Goal: Information Seeking & Learning: Find specific fact

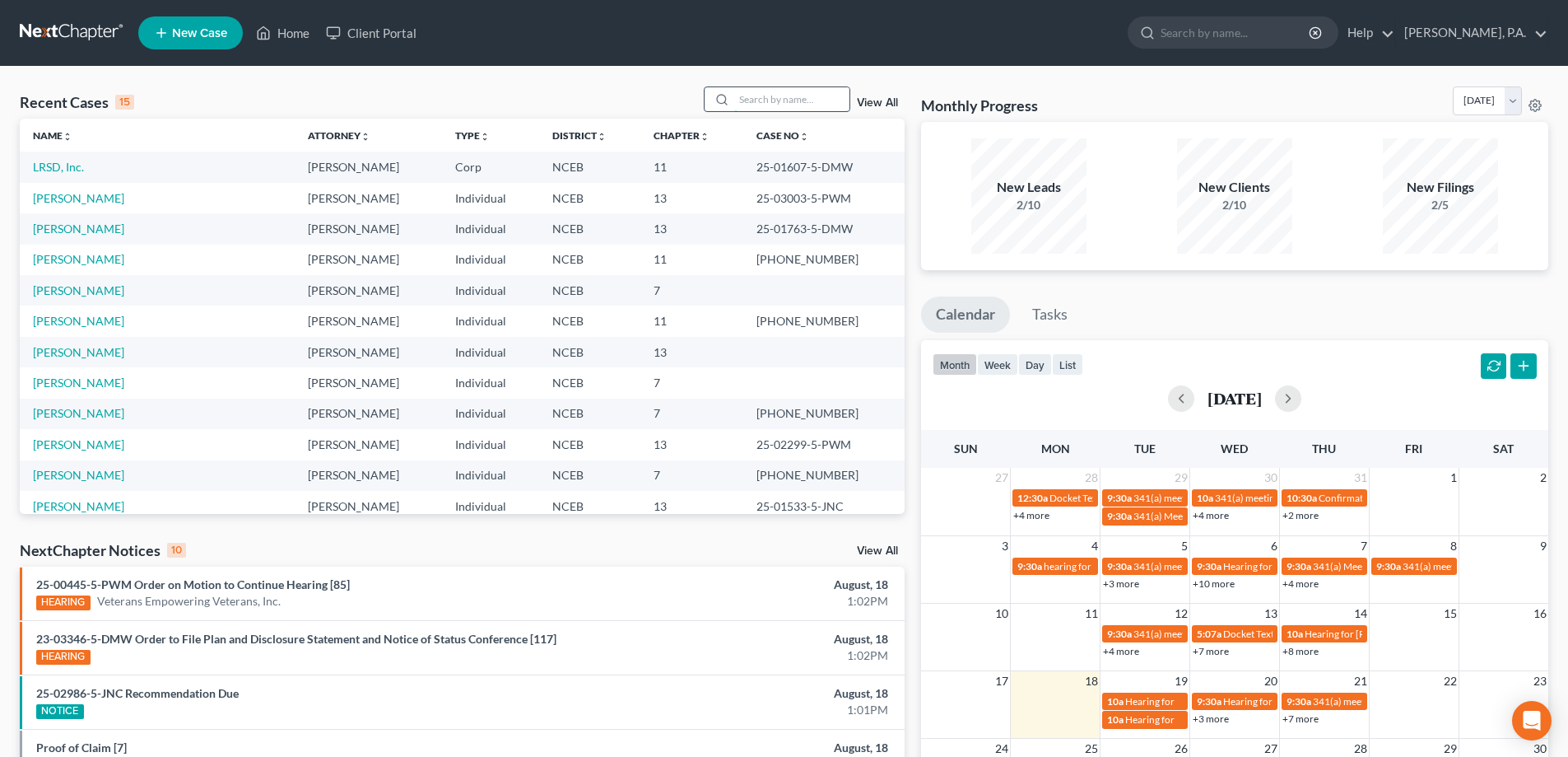
click at [759, 99] on input "search" at bounding box center [792, 99] width 115 height 24
click at [72, 203] on link "[PERSON_NAME]" at bounding box center [79, 198] width 91 height 14
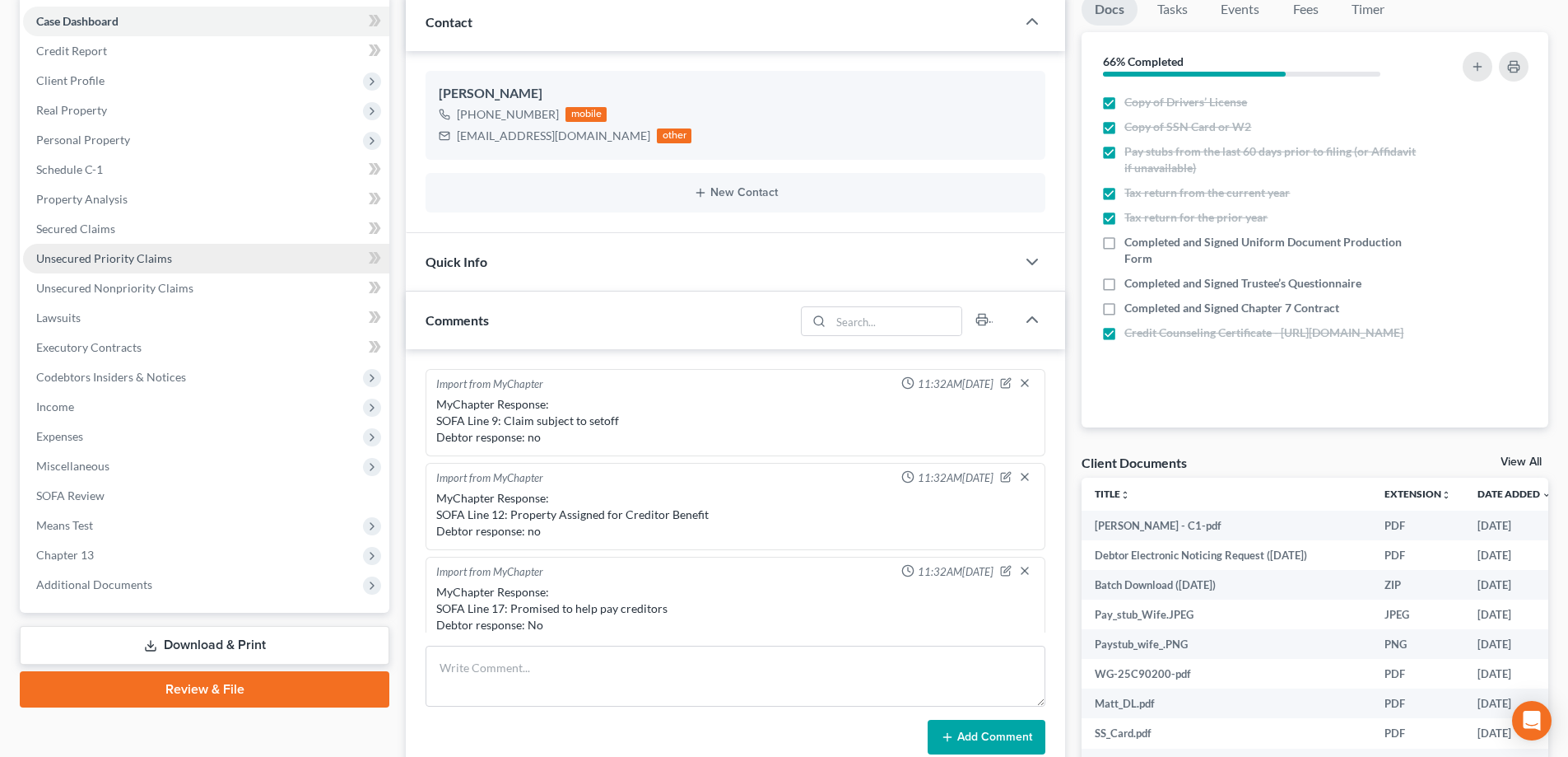
scroll to position [293, 0]
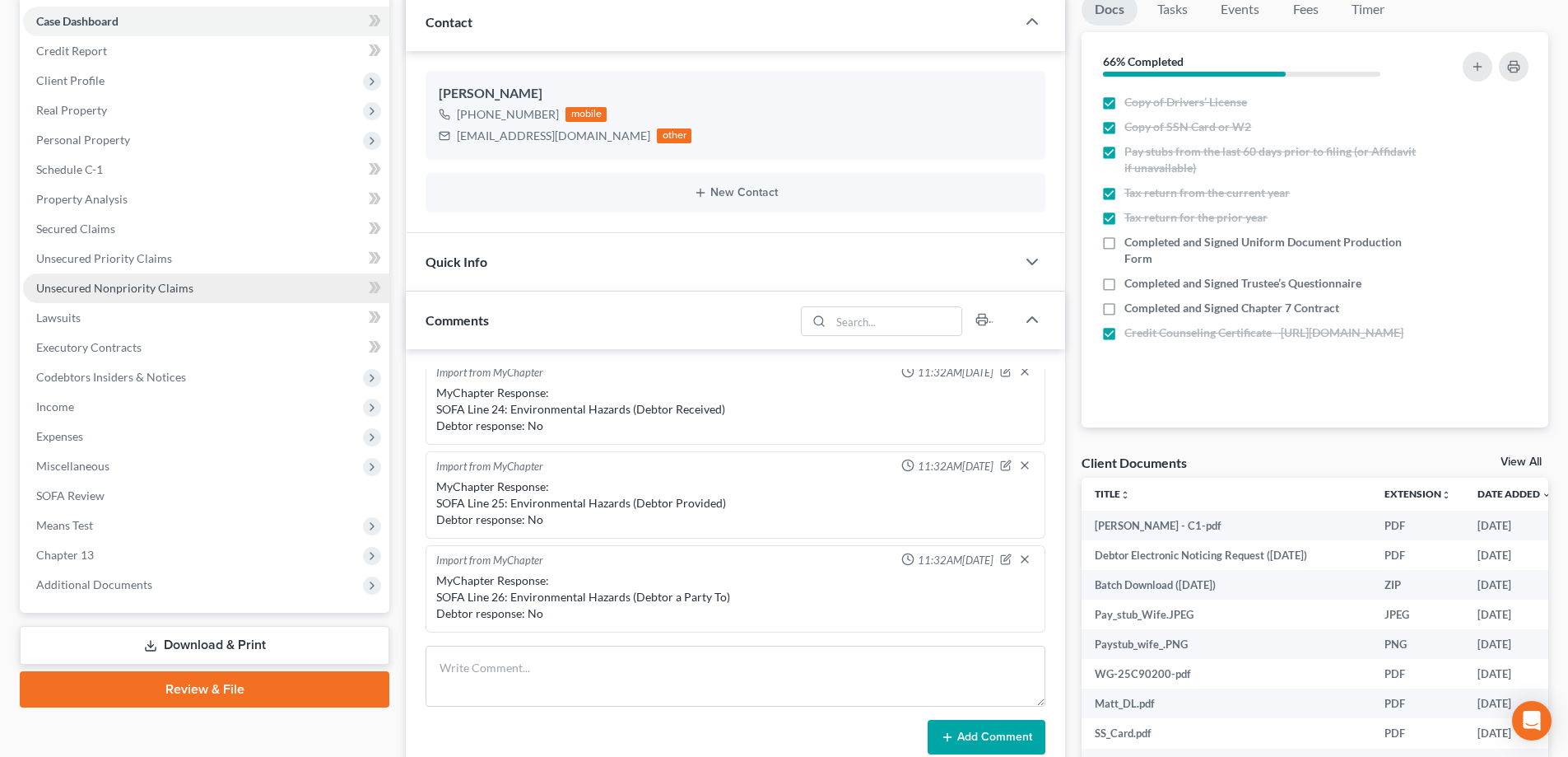
click at [175, 288] on span "Unsecured Nonpriority Claims" at bounding box center [115, 288] width 157 height 14
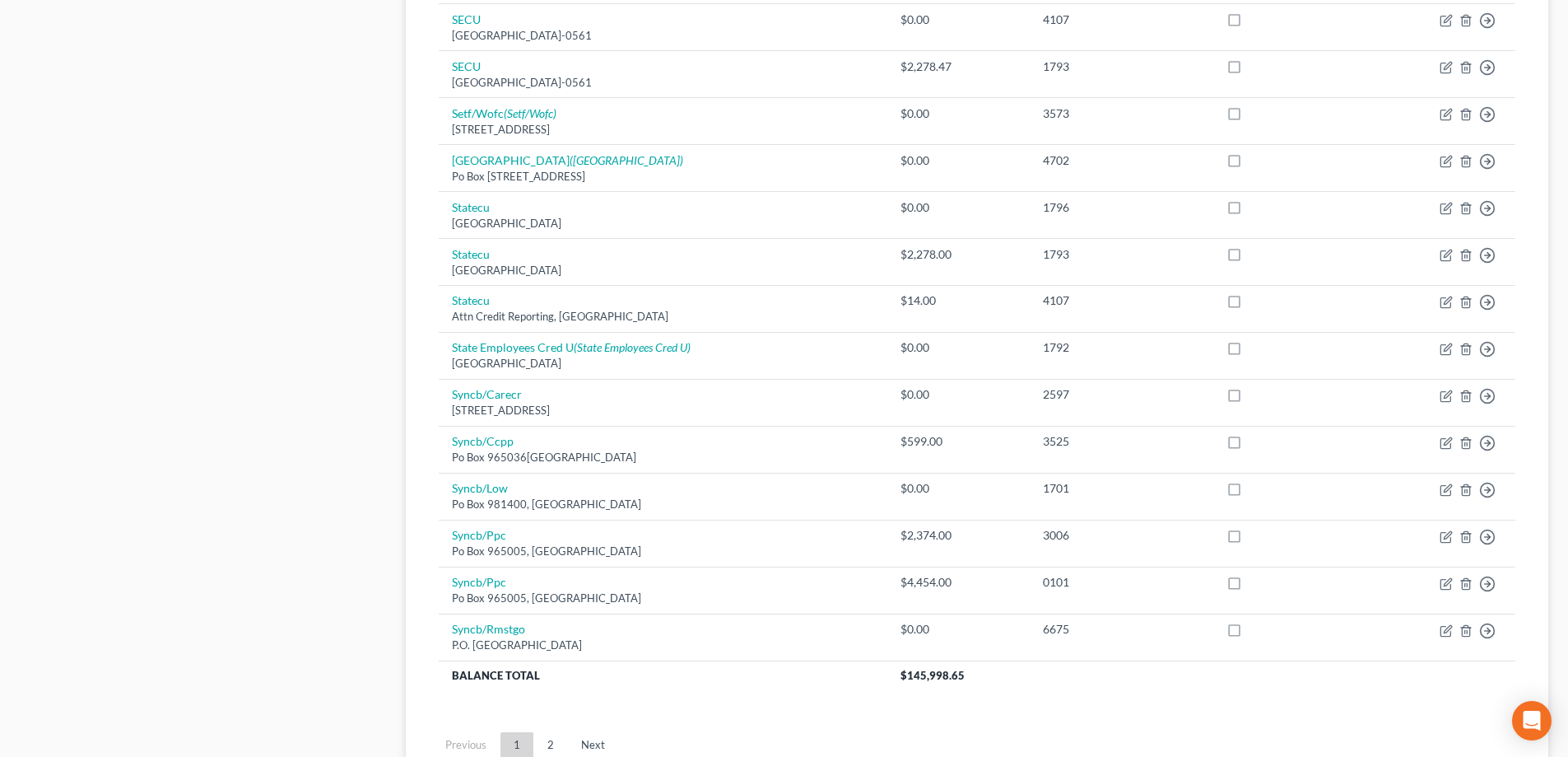
scroll to position [1149, 0]
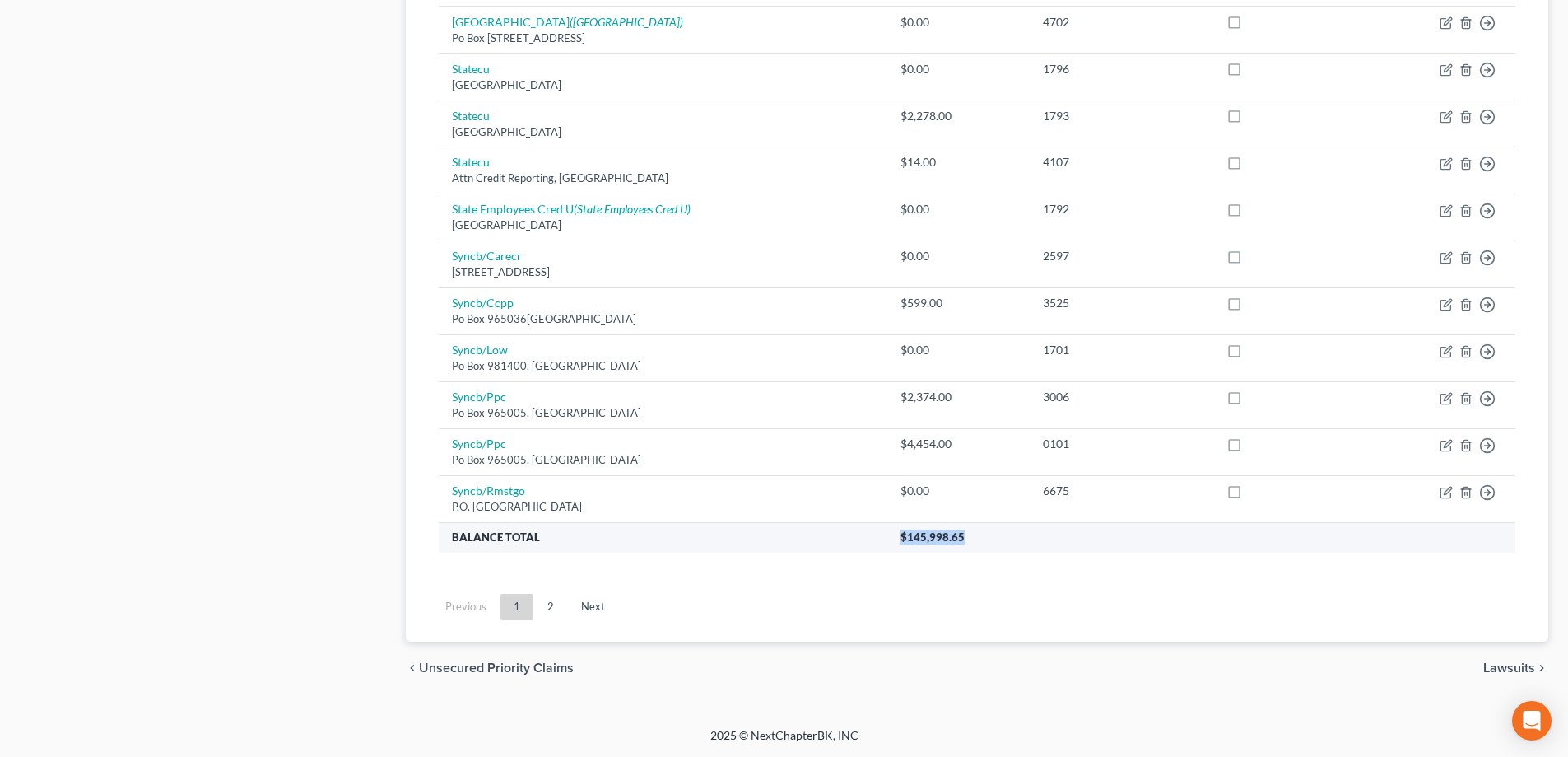
drag, startPoint x: 995, startPoint y: 537, endPoint x: 920, endPoint y: 543, distance: 75.2
click at [920, 543] on th "$145,998.65" at bounding box center [1201, 536] width 628 height 29
copy span "$145,998.65"
click at [583, 607] on link "Next" at bounding box center [593, 606] width 50 height 26
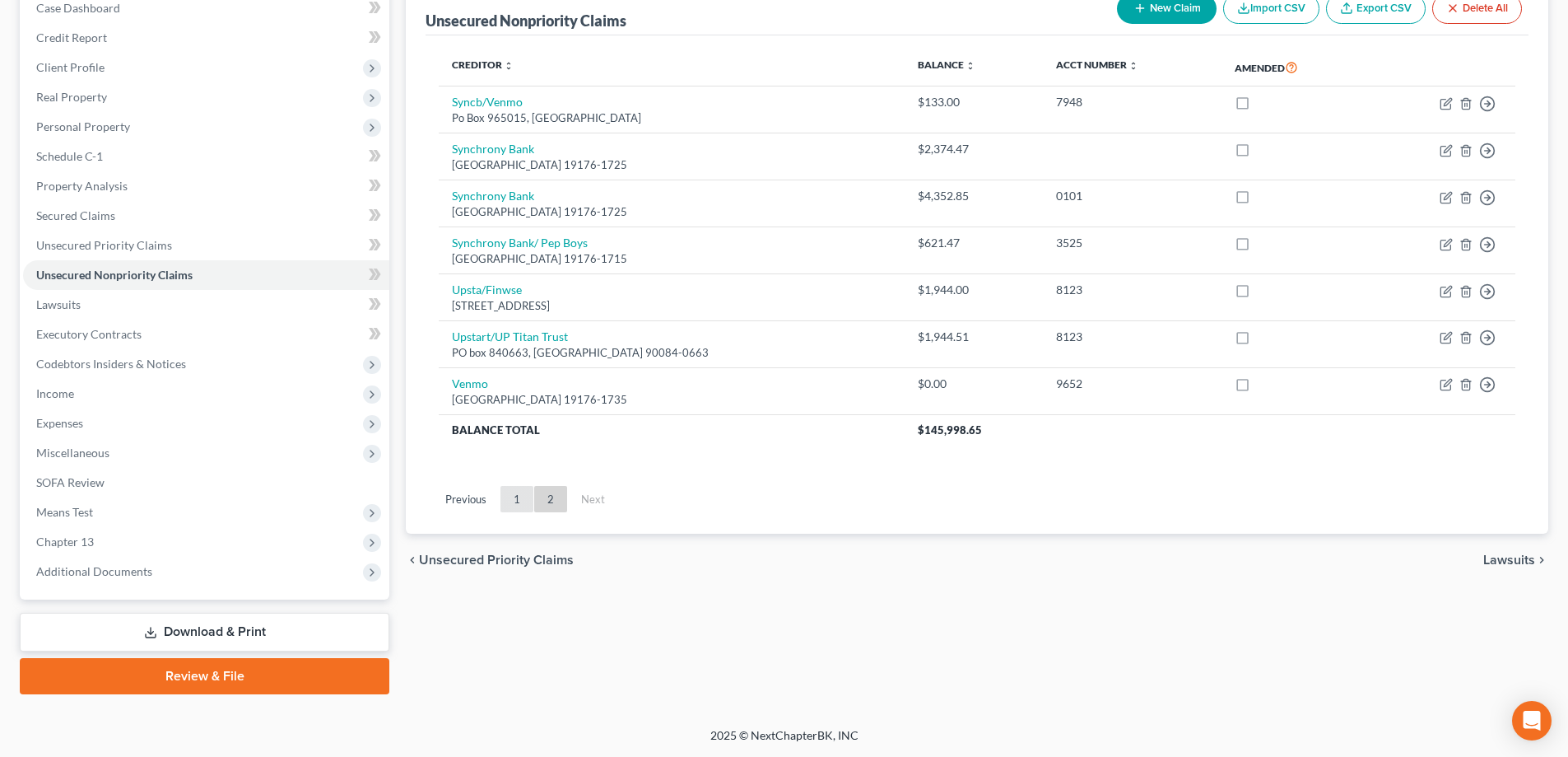
click at [516, 500] on link "1" at bounding box center [516, 499] width 33 height 26
